Goal: Task Accomplishment & Management: Use online tool/utility

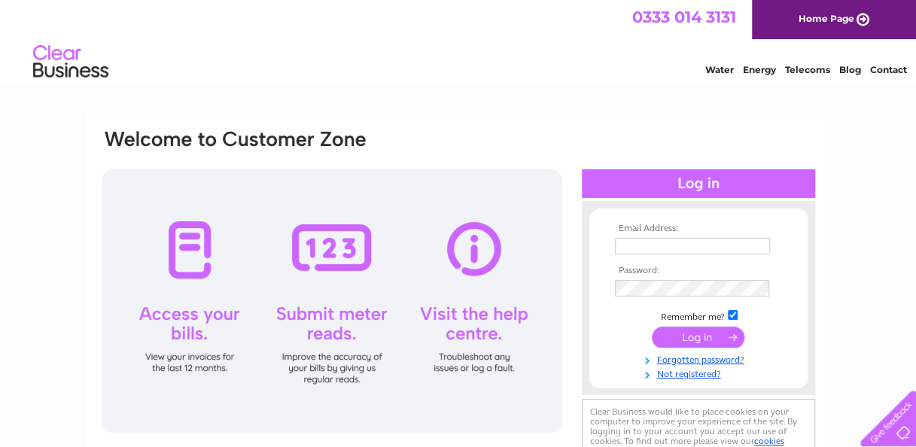
type input "[EMAIL_ADDRESS][DOMAIN_NAME]"
click at [695, 339] on input "submit" at bounding box center [698, 337] width 93 height 21
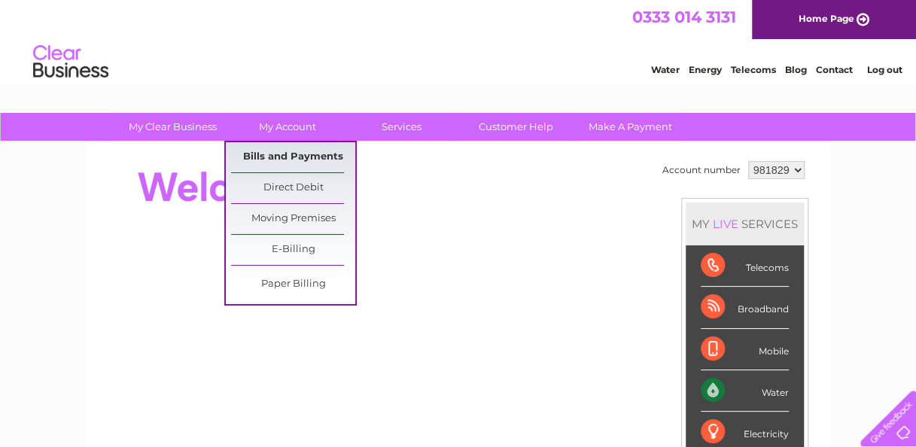
click at [285, 160] on link "Bills and Payments" at bounding box center [293, 157] width 124 height 30
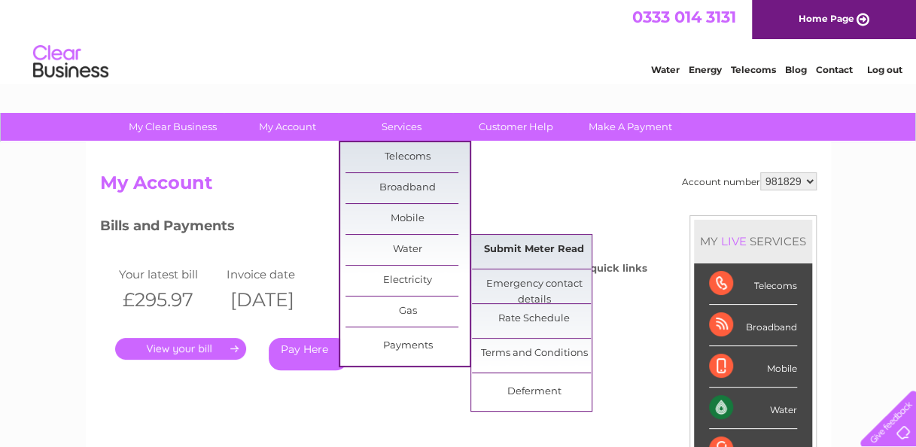
click at [515, 238] on link "Submit Meter Read" at bounding box center [534, 250] width 124 height 30
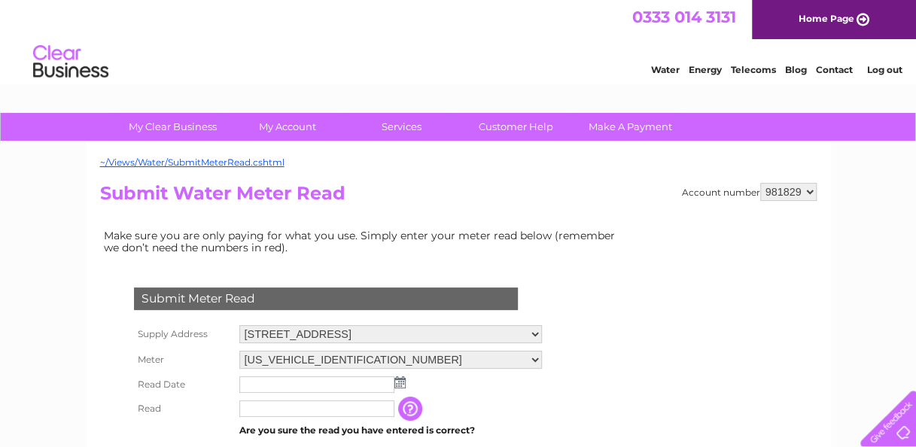
click at [401, 382] on img at bounding box center [399, 382] width 11 height 12
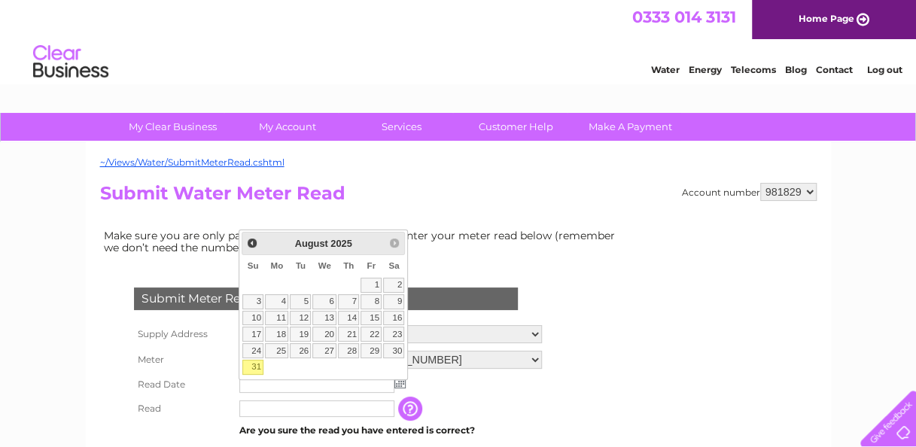
click at [254, 360] on link "31" at bounding box center [252, 367] width 21 height 15
type input "2025/08/31"
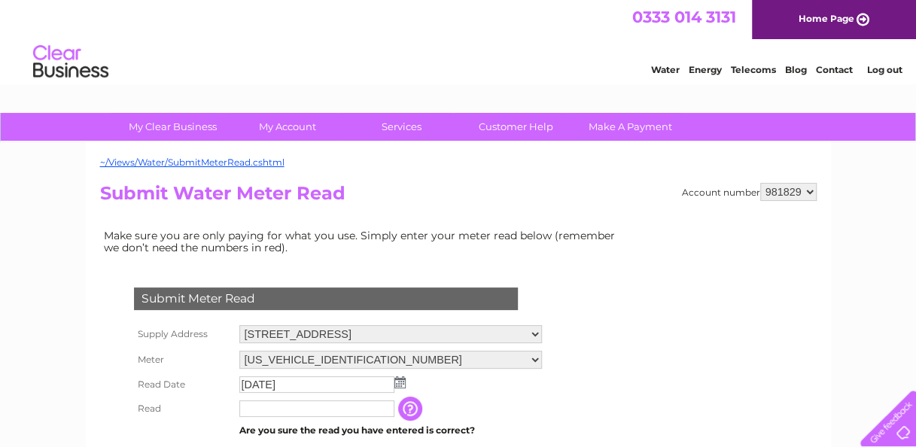
click at [289, 405] on input "text" at bounding box center [316, 408] width 155 height 17
type input "2"
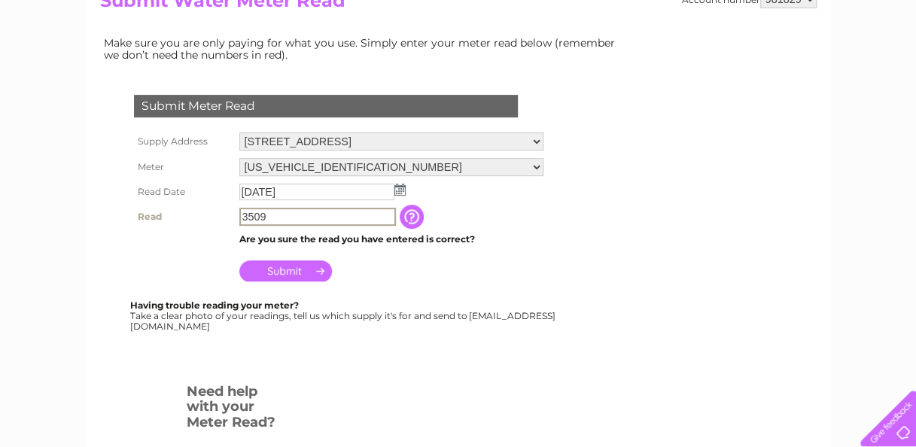
scroll to position [220, 0]
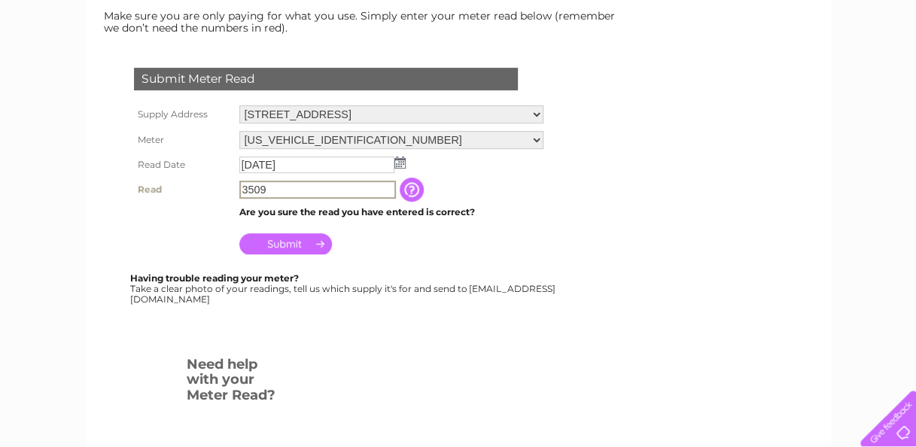
type input "3509"
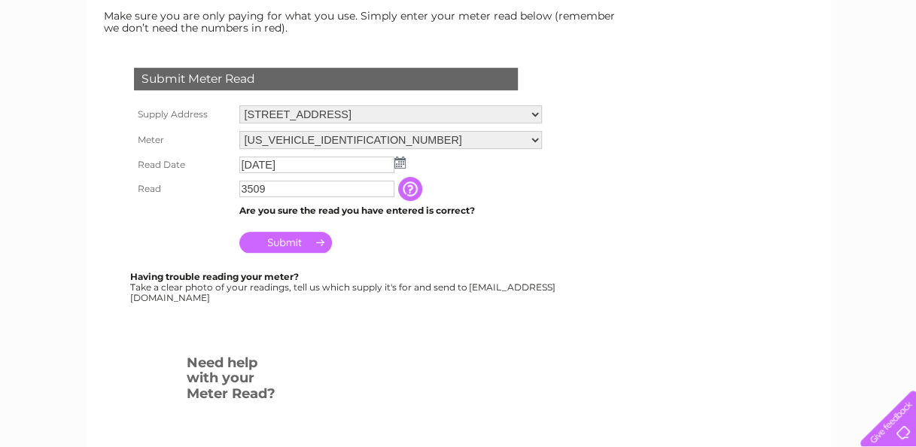
click at [307, 242] on input "Submit" at bounding box center [285, 242] width 93 height 21
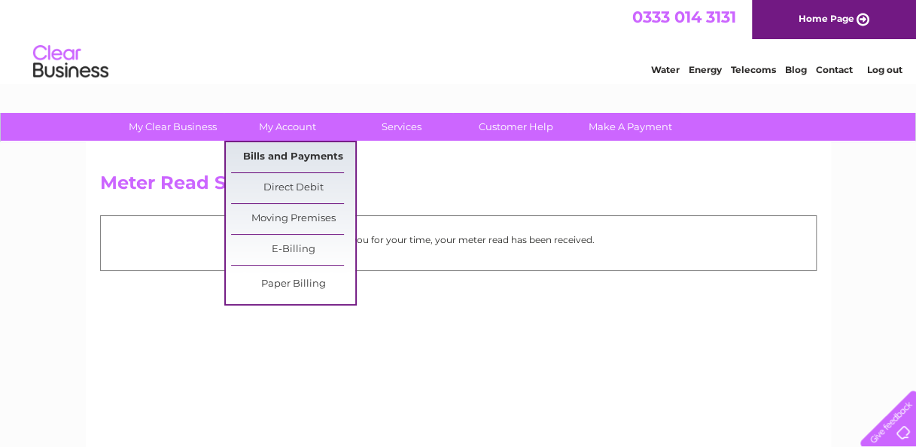
click at [284, 153] on link "Bills and Payments" at bounding box center [293, 157] width 124 height 30
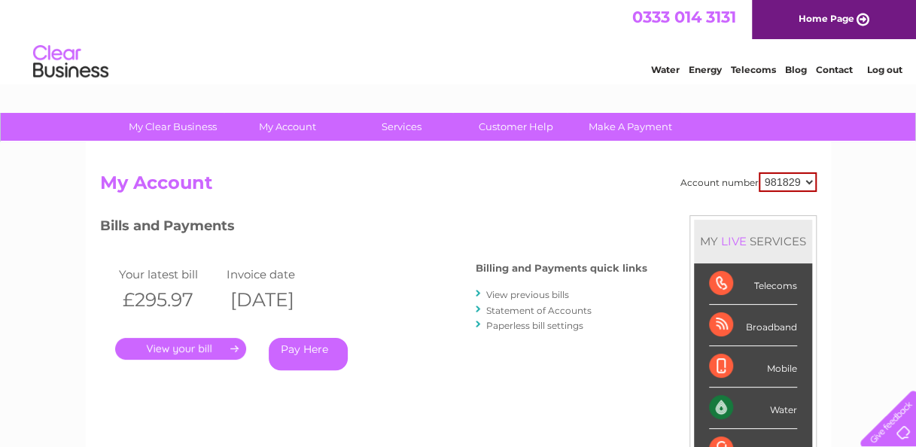
drag, startPoint x: 920, startPoint y: 69, endPoint x: 558, endPoint y: 295, distance: 426.5
click at [558, 295] on link "View previous bills" at bounding box center [527, 294] width 83 height 11
